Goal: Information Seeking & Learning: Learn about a topic

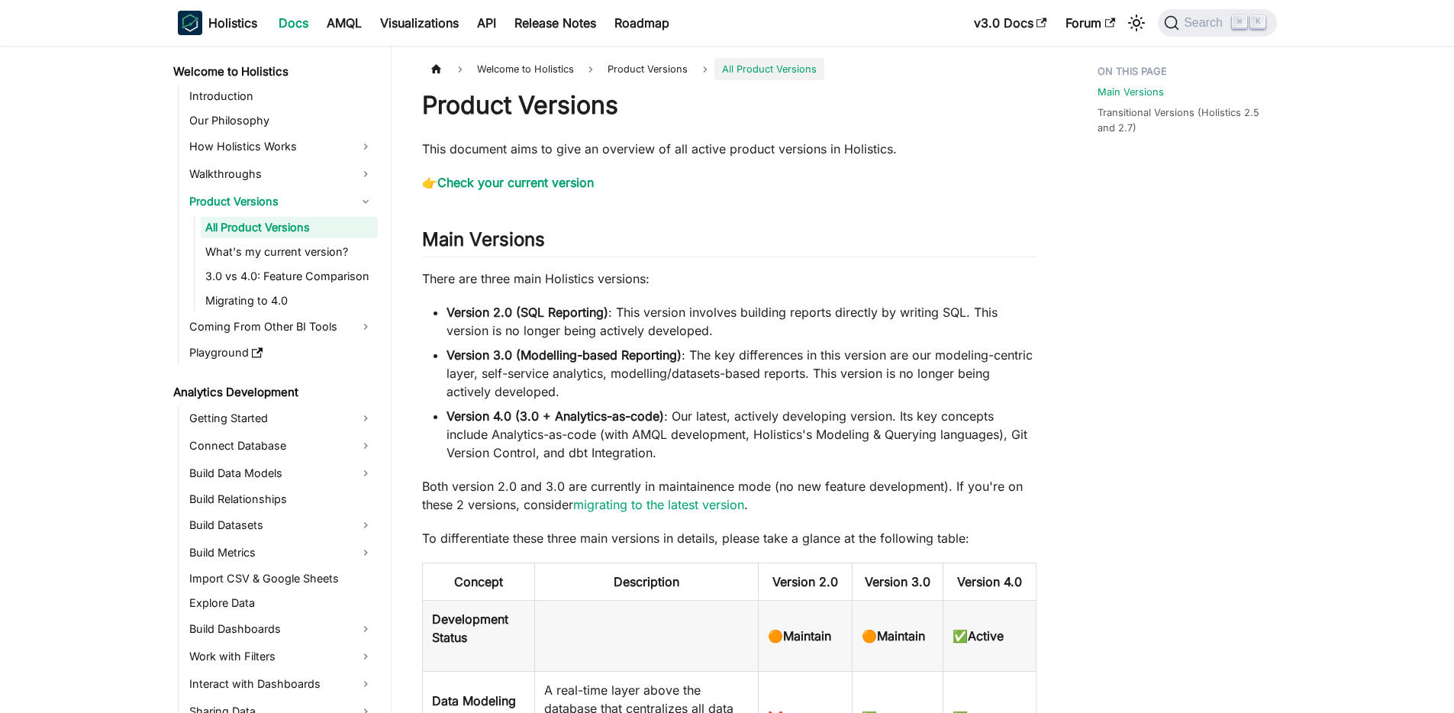
click at [480, 351] on strong "Version 3.0 (Modelling-based Reporting)" at bounding box center [564, 354] width 235 height 15
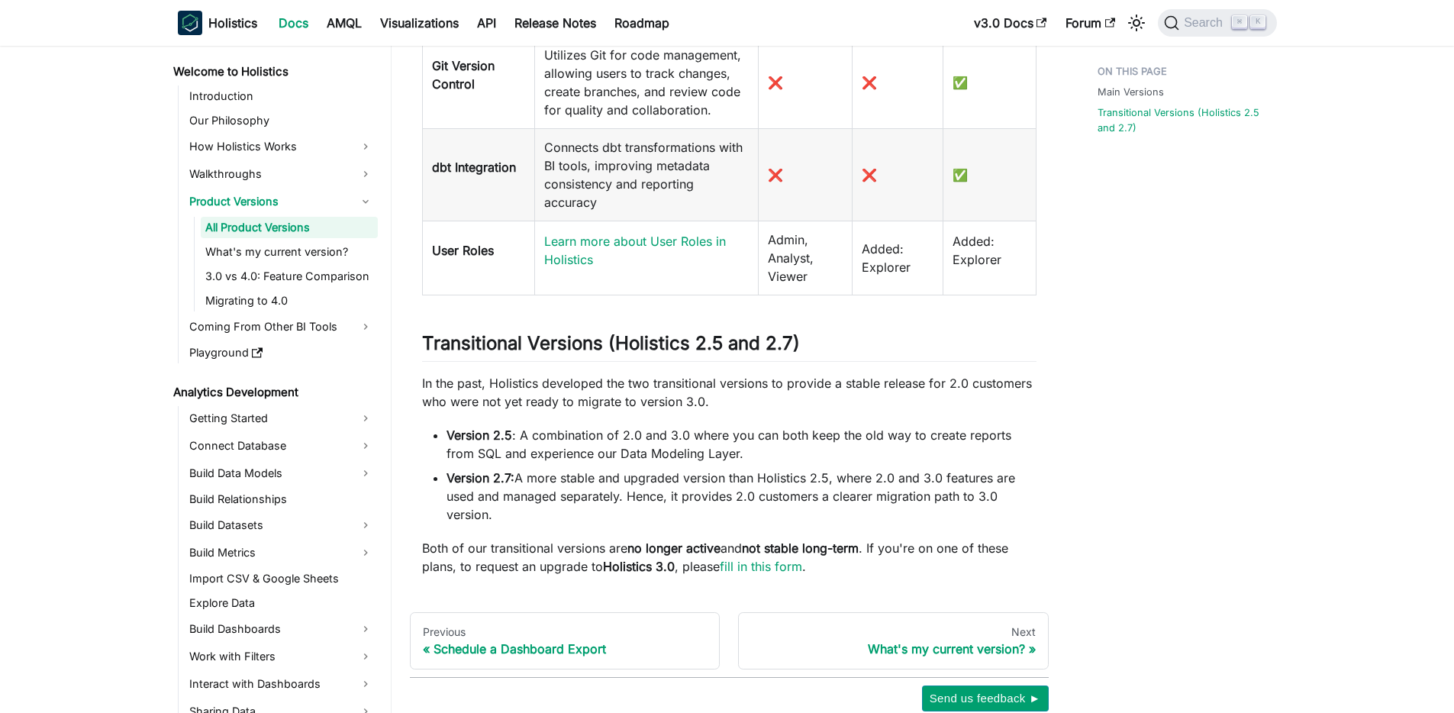
scroll to position [1225, 0]
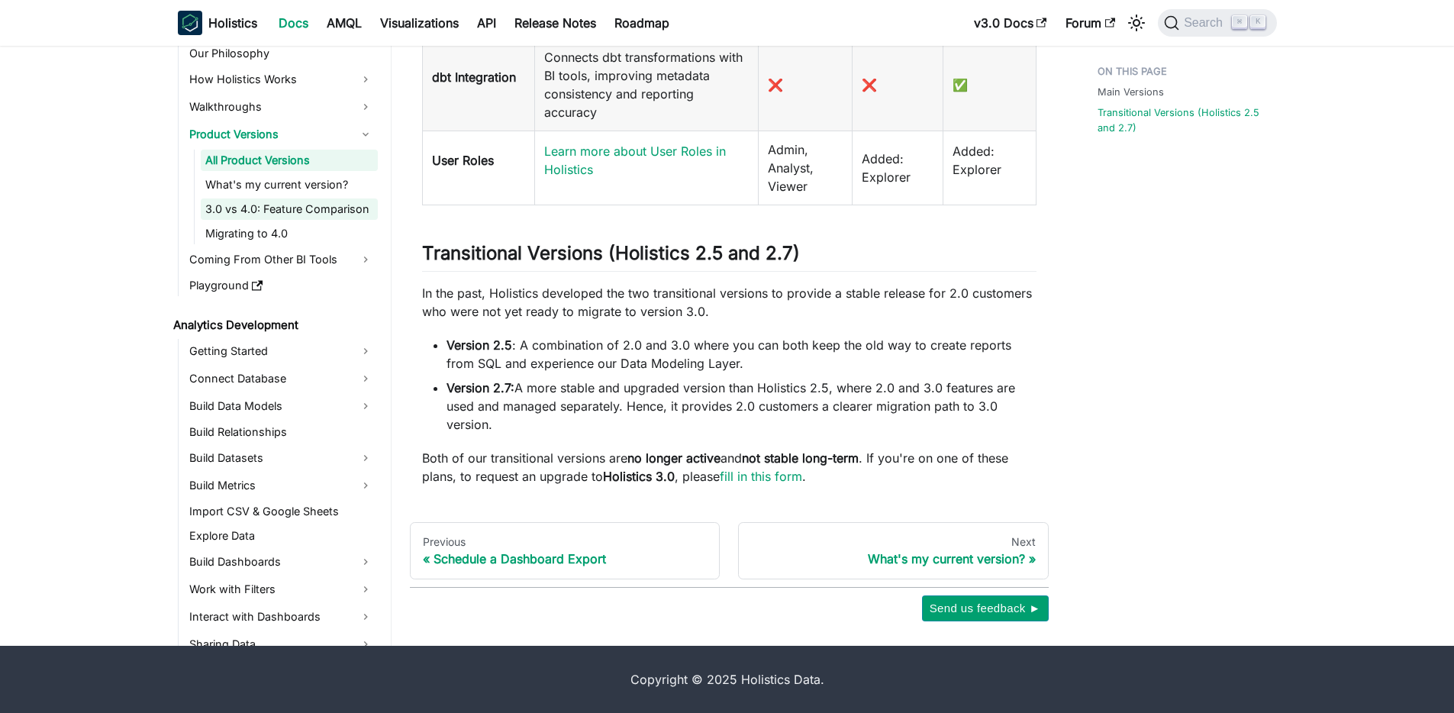
click at [274, 213] on link "3.0 vs 4.0: Feature Comparison" at bounding box center [289, 209] width 177 height 21
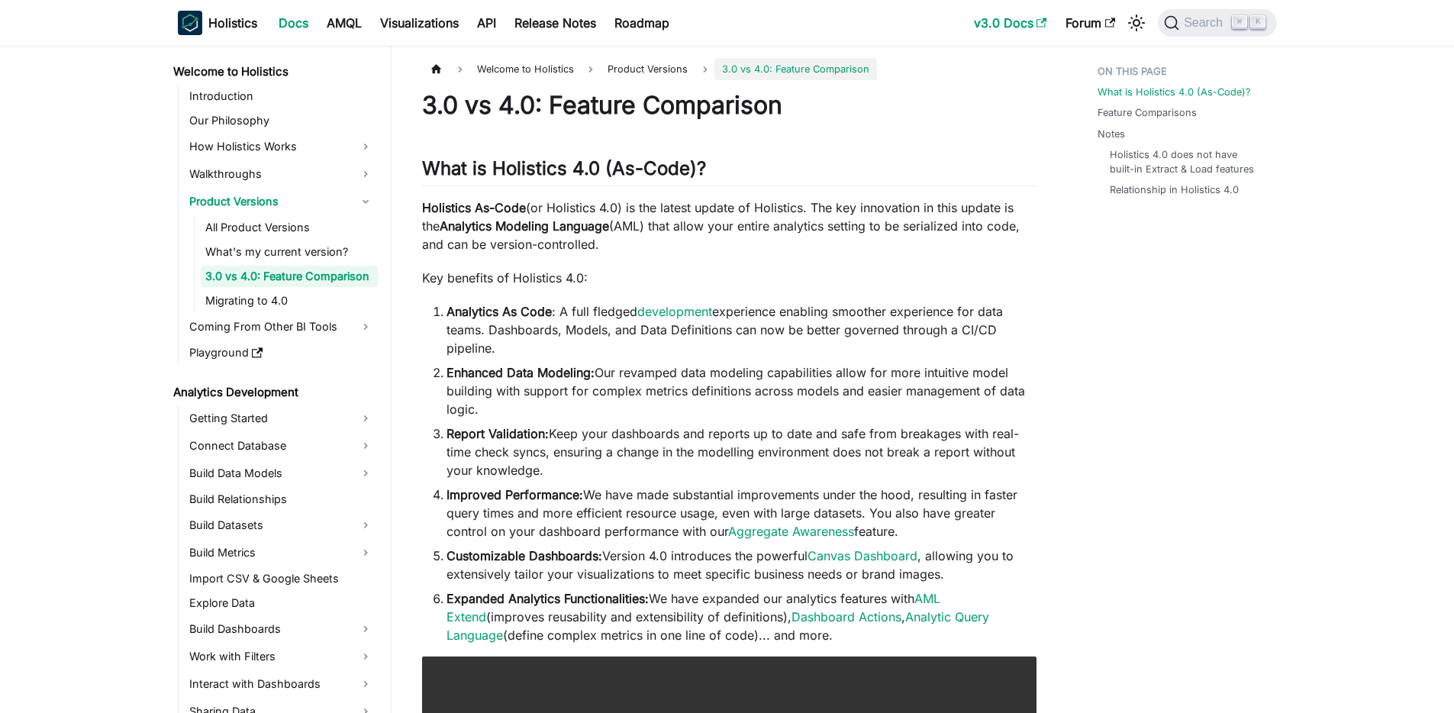
click at [983, 24] on link "v3.0 Docs" at bounding box center [1011, 23] width 92 height 24
